Goal: Register for event/course

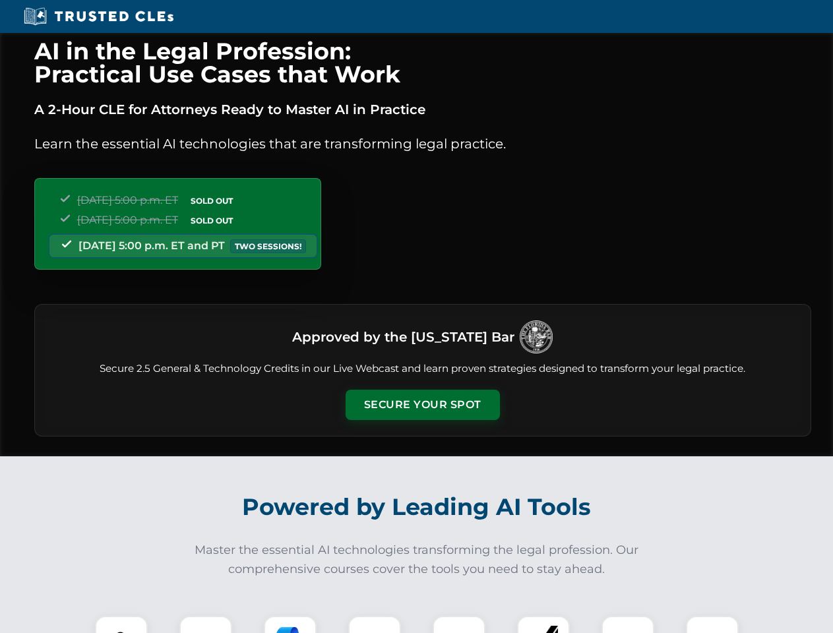
click at [422, 405] on button "Secure Your Spot" at bounding box center [423, 405] width 154 height 30
click at [121, 625] on img at bounding box center [121, 642] width 38 height 38
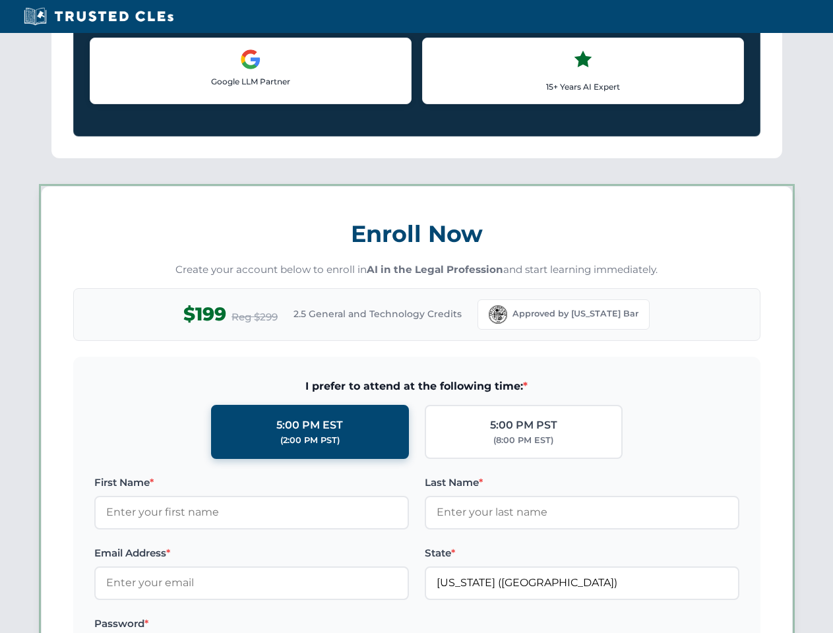
click at [290, 625] on label "Password *" at bounding box center [251, 624] width 315 height 16
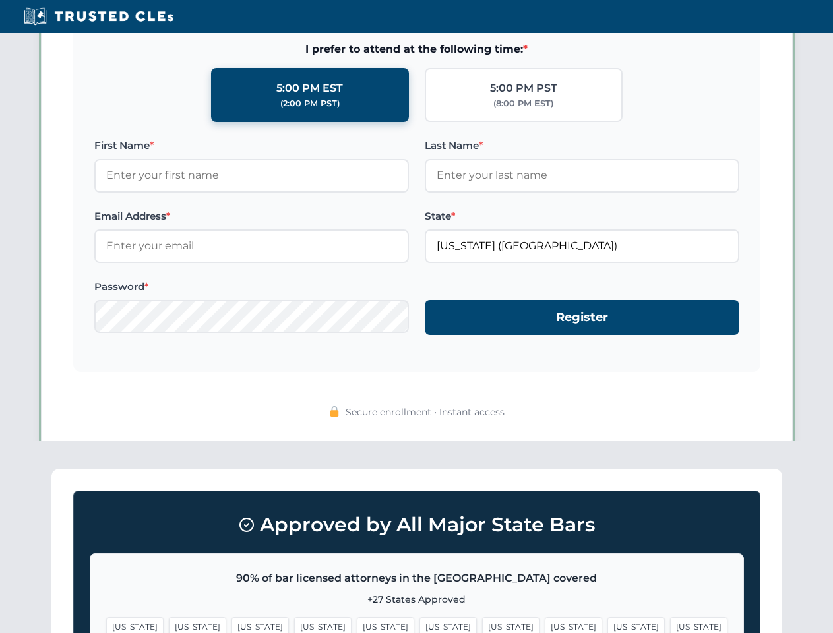
click at [607, 625] on span "[US_STATE]" at bounding box center [635, 626] width 57 height 19
